Goal: Information Seeking & Learning: Learn about a topic

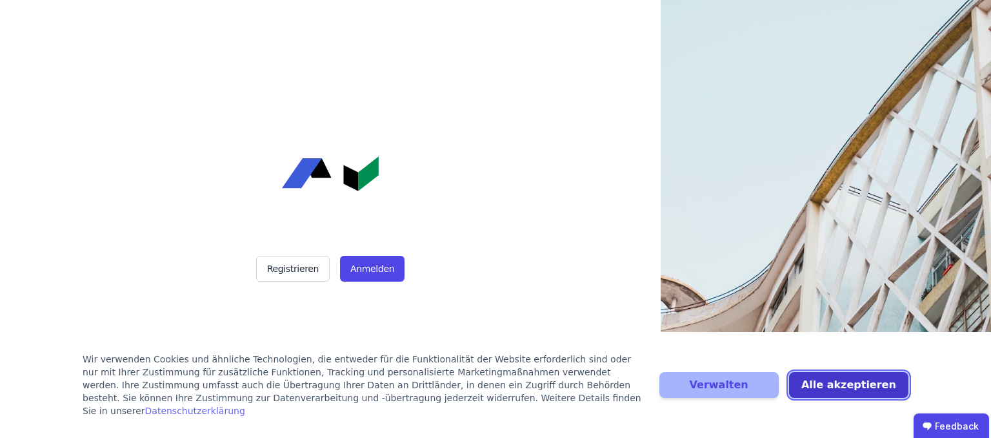
click at [804, 372] on button "Alle akzeptieren" at bounding box center [848, 385] width 119 height 26
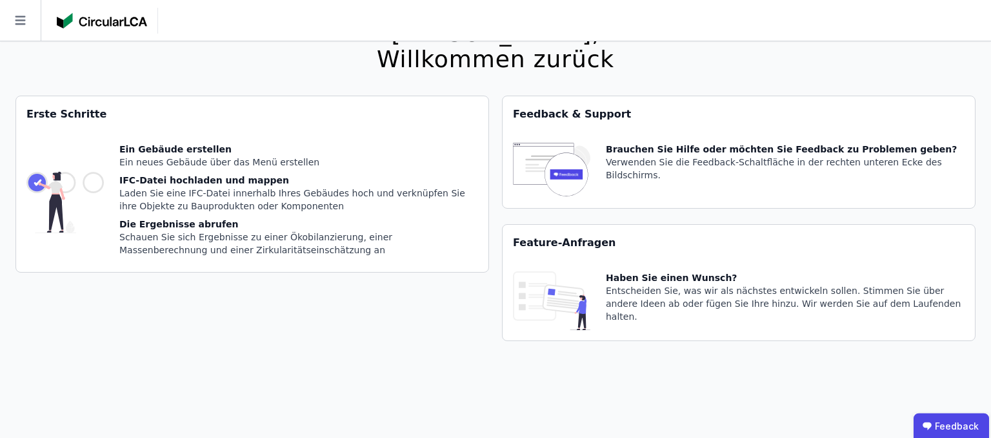
scroll to position [188, 0]
click at [104, 176] on img at bounding box center [64, 202] width 77 height 119
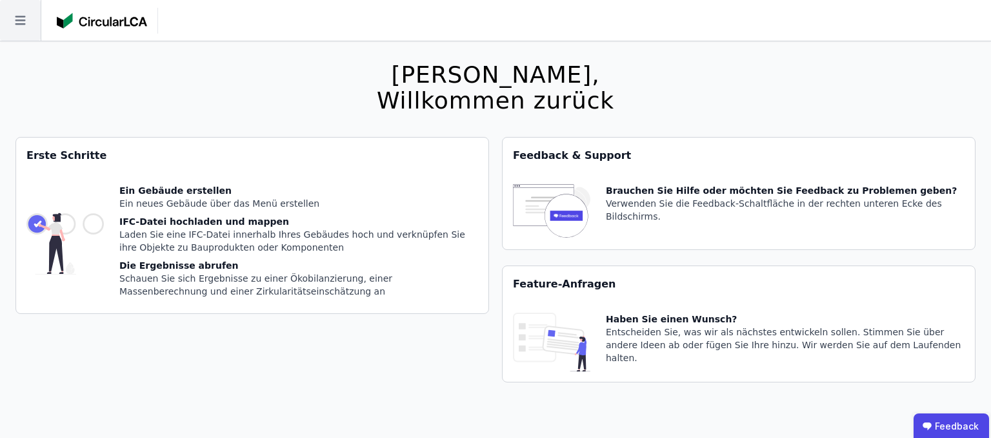
click at [12, 31] on icon at bounding box center [20, 20] width 41 height 41
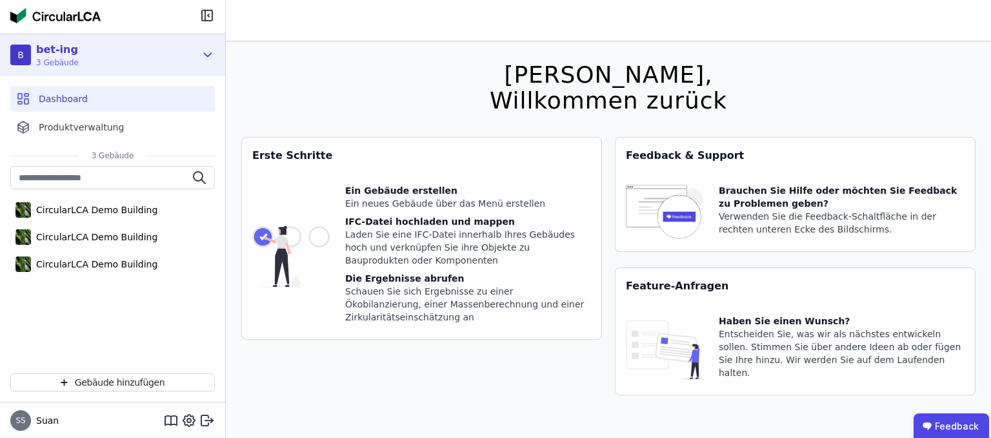
click at [201, 63] on icon at bounding box center [208, 54] width 14 height 15
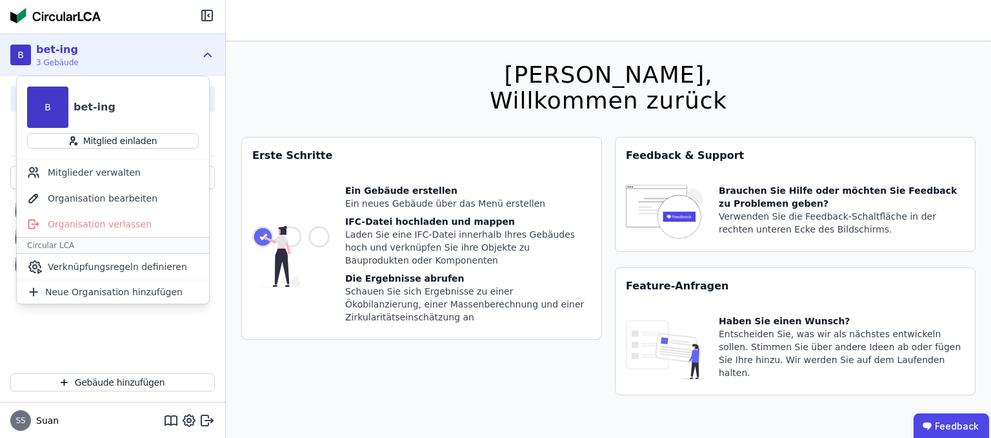
click at [101, 21] on img at bounding box center [55, 15] width 90 height 15
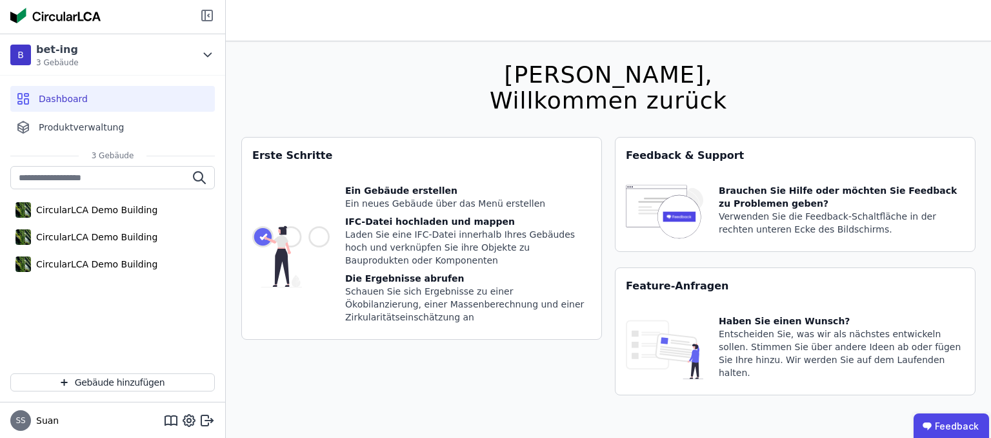
click at [205, 21] on icon at bounding box center [205, 15] width 0 height 10
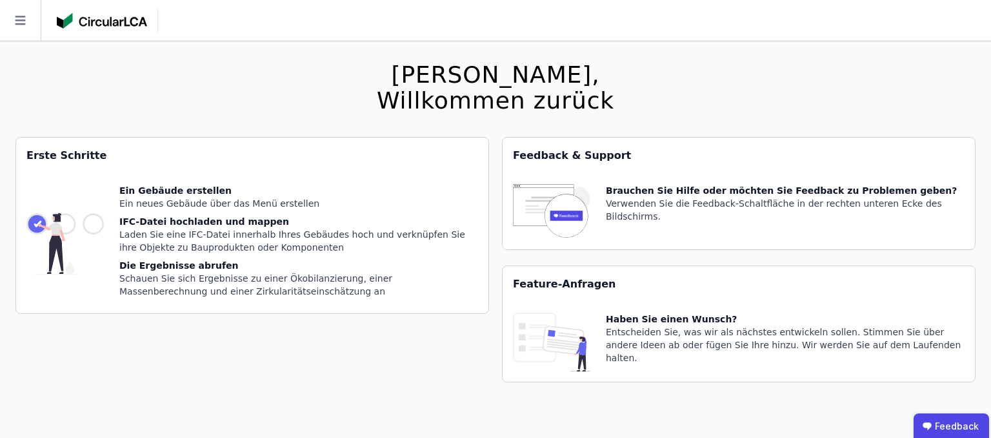
click at [572, 239] on img at bounding box center [551, 211] width 77 height 55
click at [614, 88] on div "[PERSON_NAME]," at bounding box center [495, 75] width 237 height 26
click at [32, 25] on icon at bounding box center [20, 20] width 41 height 41
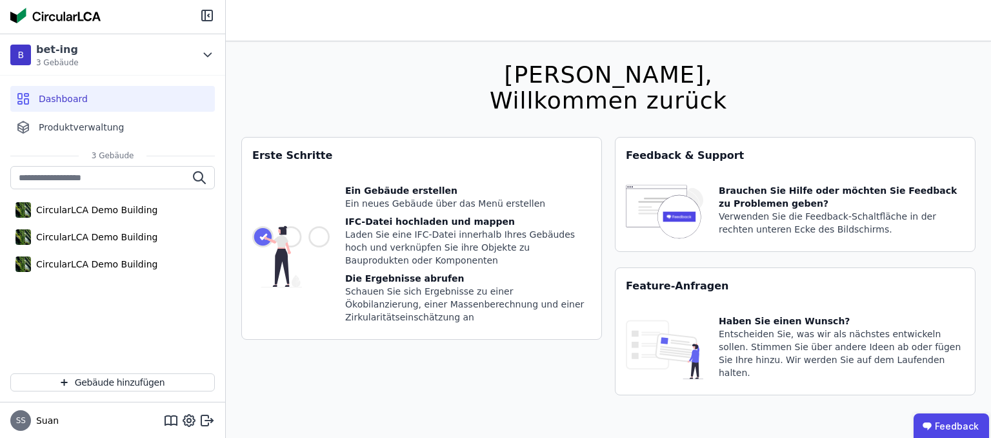
click at [101, 19] on img at bounding box center [55, 15] width 90 height 15
click at [124, 134] on span "Produktverwaltung" at bounding box center [81, 127] width 85 height 13
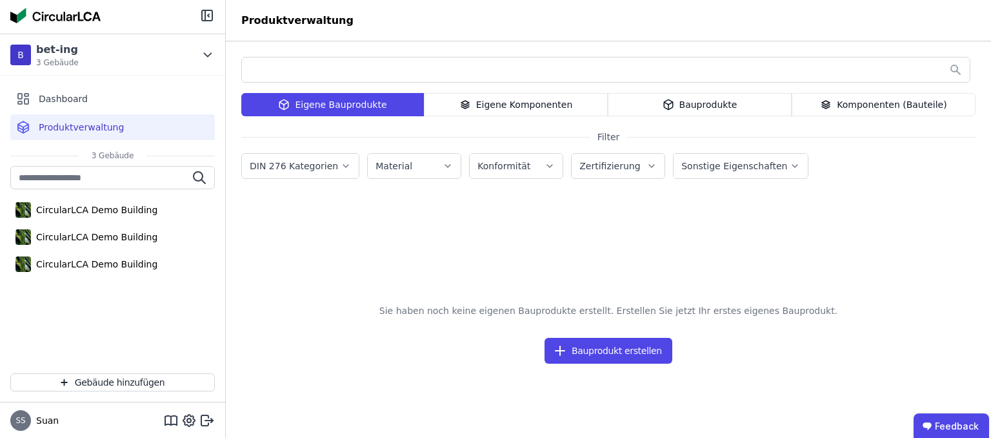
click at [530, 116] on div "Eigene Komponenten" at bounding box center [516, 104] width 184 height 23
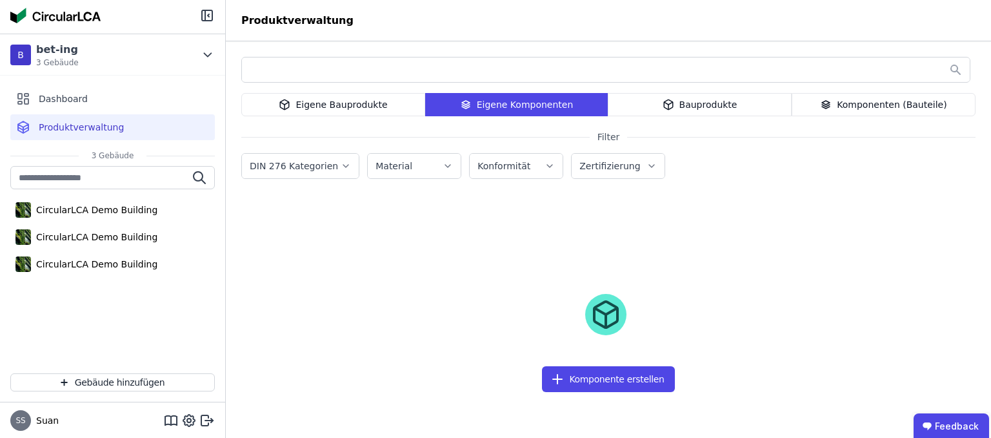
click at [708, 116] on div "Bauprodukte" at bounding box center [700, 104] width 184 height 23
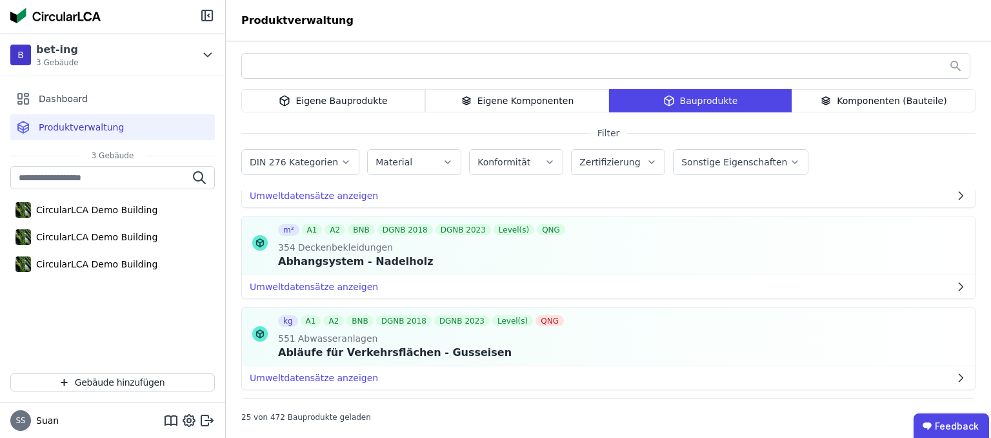
scroll to position [124, 0]
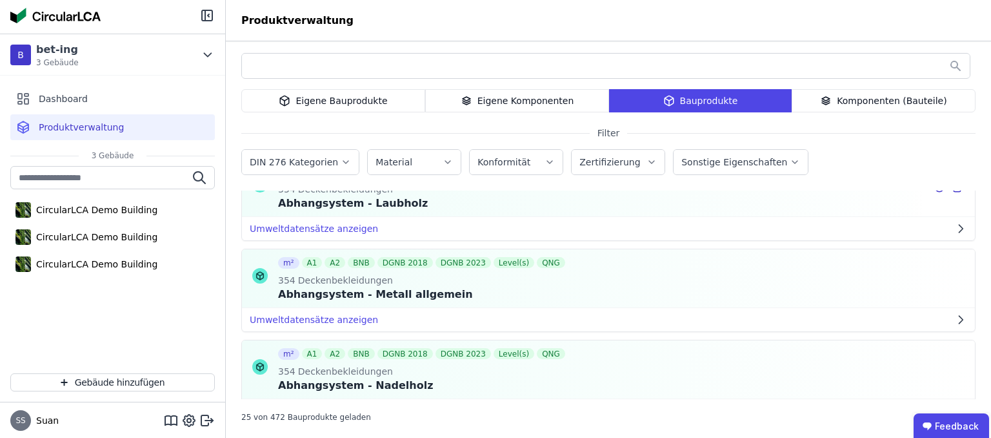
click at [565, 177] on div "QNG" at bounding box center [551, 171] width 28 height 11
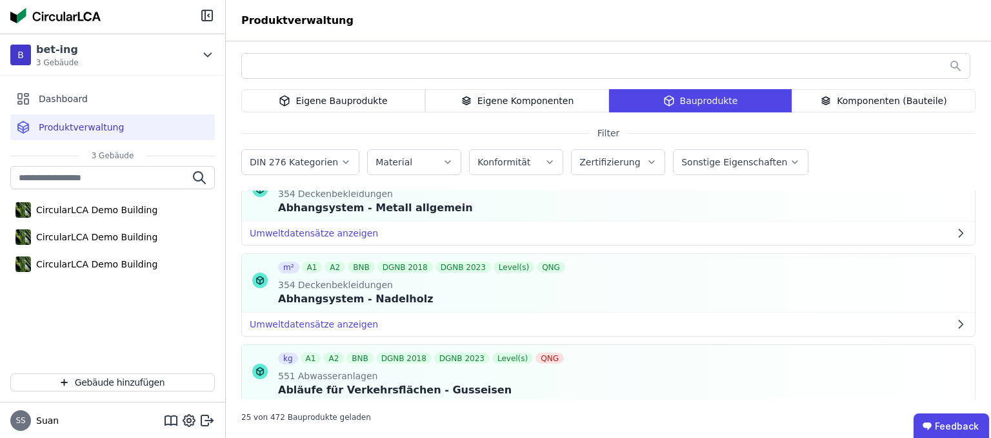
scroll to position [248, 0]
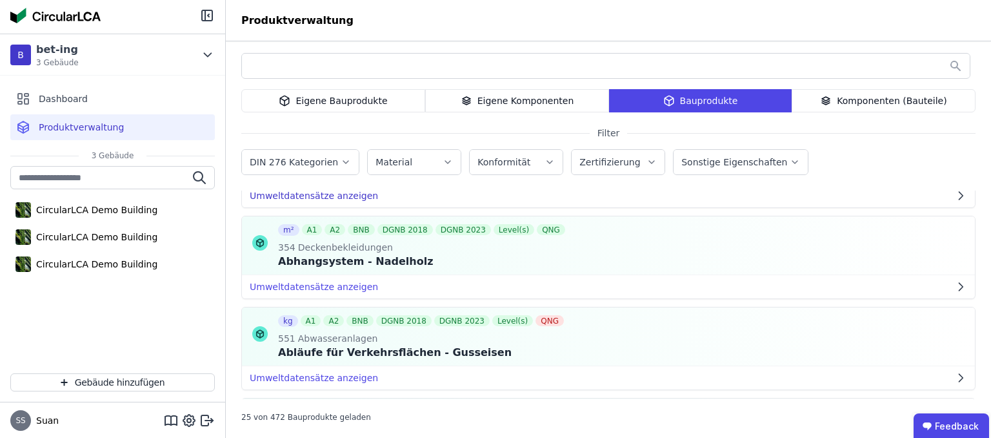
click at [386, 207] on button "Umweltdatensätze anzeigen" at bounding box center [608, 195] width 733 height 23
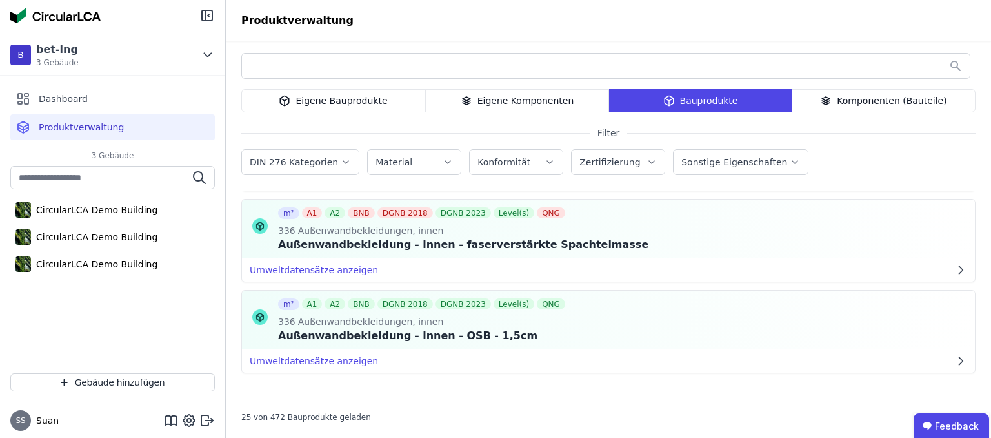
scroll to position [3222, 0]
click at [390, 99] on button "Umweltdatensätze anzeigen" at bounding box center [608, 87] width 733 height 23
click at [472, 86] on div "Ökobaudat" at bounding box center [435, 79] width 72 height 13
click at [520, 86] on div "Marmor" at bounding box center [501, 79] width 37 height 13
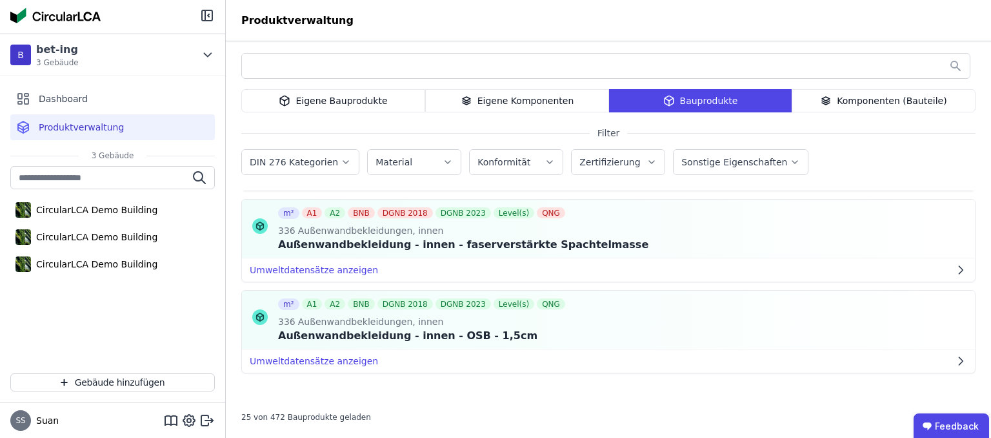
click at [478, 88] on td "[PERSON_NAME]" at bounding box center [435, 79] width 83 height 19
click at [528, 43] on div "QNG" at bounding box center [514, 37] width 28 height 11
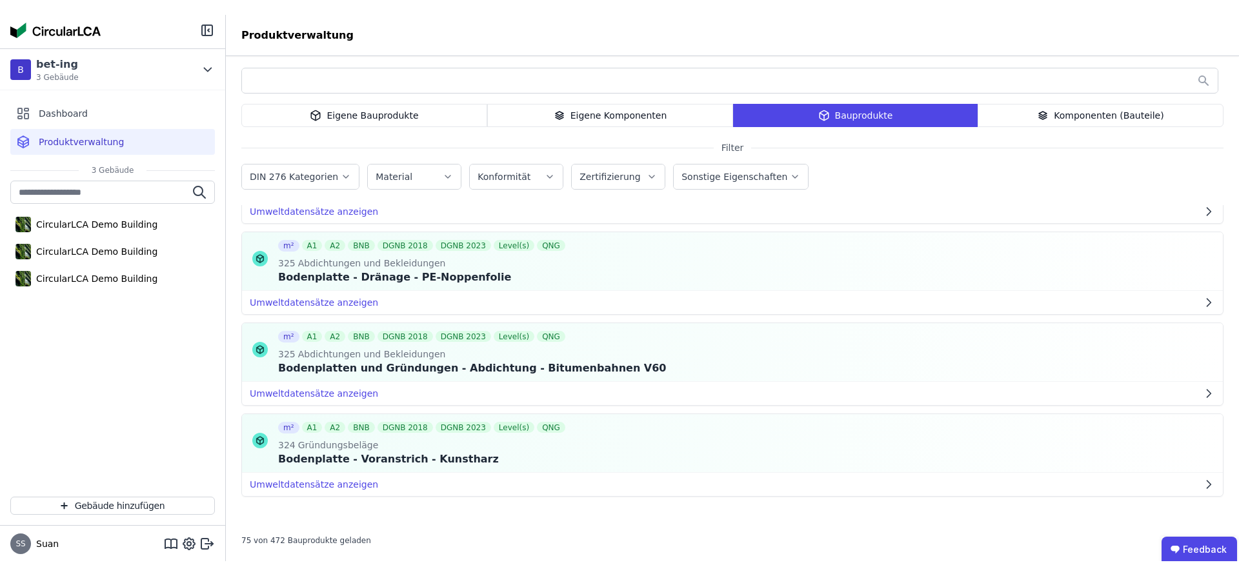
scroll to position [7081, 0]
